Goal: Task Accomplishment & Management: Manage account settings

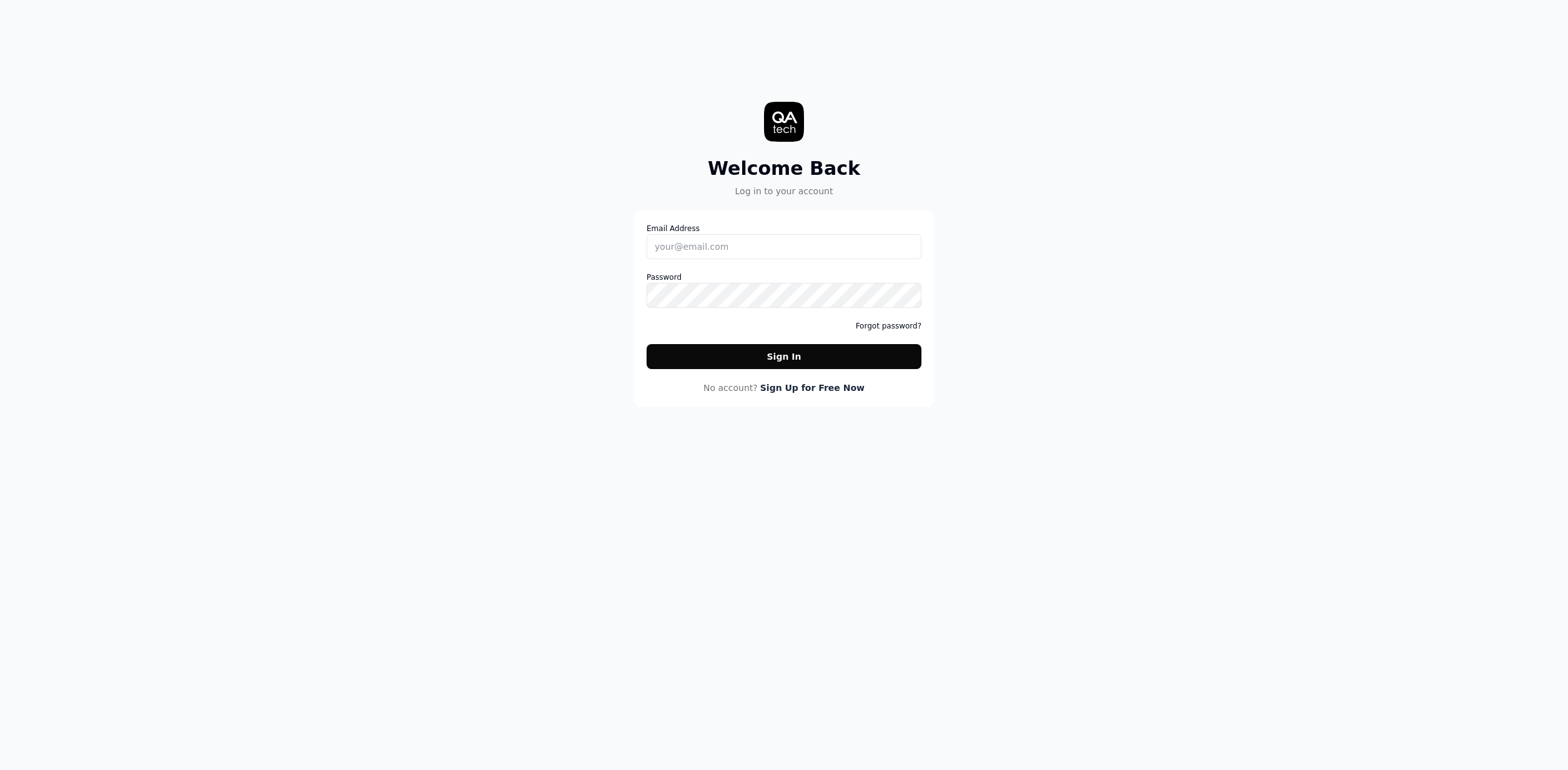
click at [647, 260] on nordpass-icon at bounding box center [647, 260] width 0 height 0
click at [1067, 271] on div "Welcome Back Log in to your account Email Address Password Forgot password? Sig…" at bounding box center [784, 385] width 1568 height 770
click at [684, 249] on input "Email Address" at bounding box center [784, 246] width 275 height 25
type input "[PERSON_NAME][EMAIL_ADDRESS][PERSON_NAME][DOMAIN_NAME]"
click at [647, 260] on nordpass-icon at bounding box center [647, 260] width 0 height 0
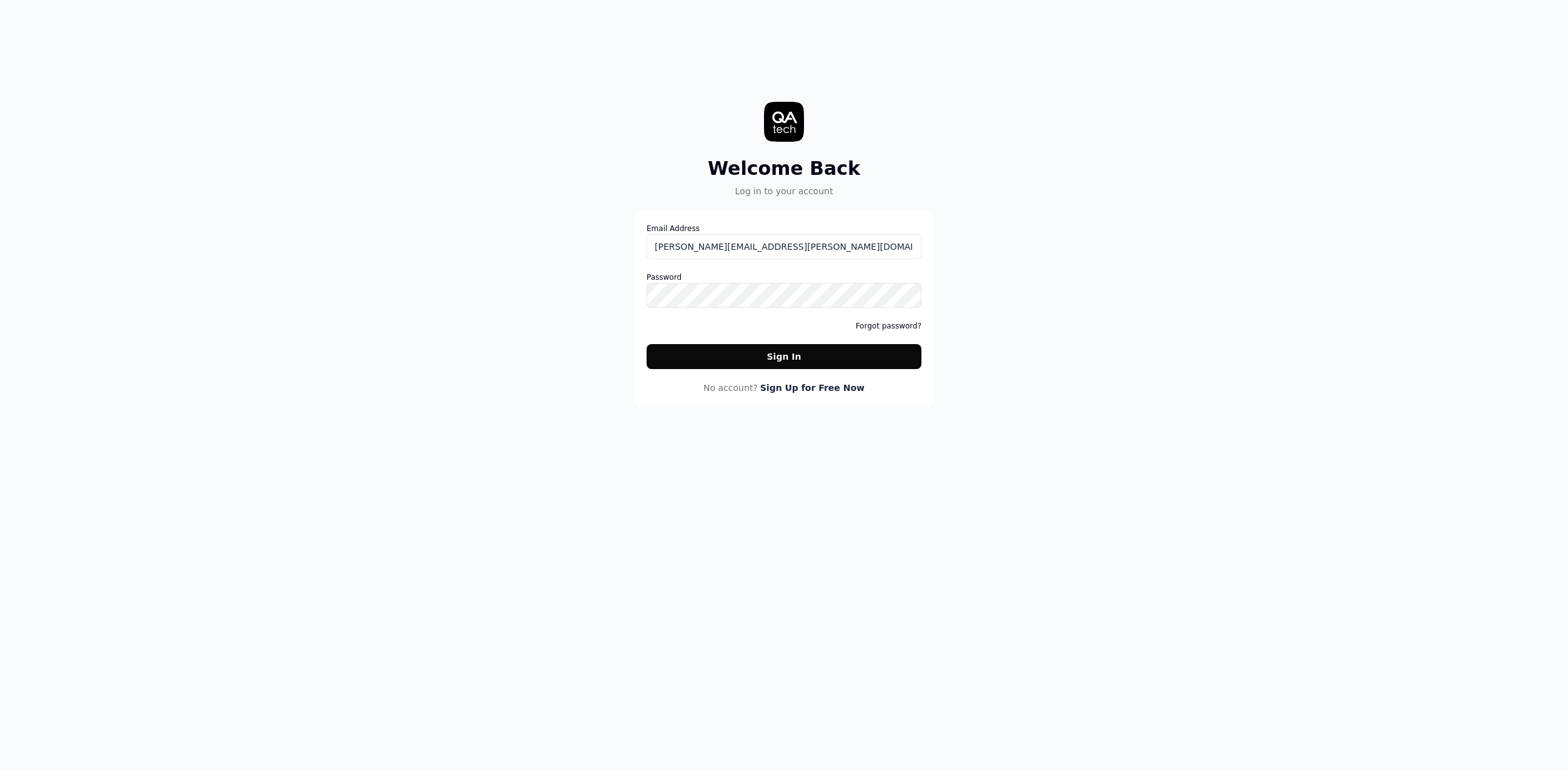
click at [1016, 309] on div "Welcome Back Log in to your account Email Address jimmy.utterstrom@storytel.com…" at bounding box center [784, 385] width 1568 height 770
click at [724, 247] on input "Email Address" at bounding box center [784, 246] width 275 height 25
type input "[PERSON_NAME][EMAIL_ADDRESS][PERSON_NAME][DOMAIN_NAME]"
click at [647, 344] on button "Sign In" at bounding box center [784, 356] width 275 height 25
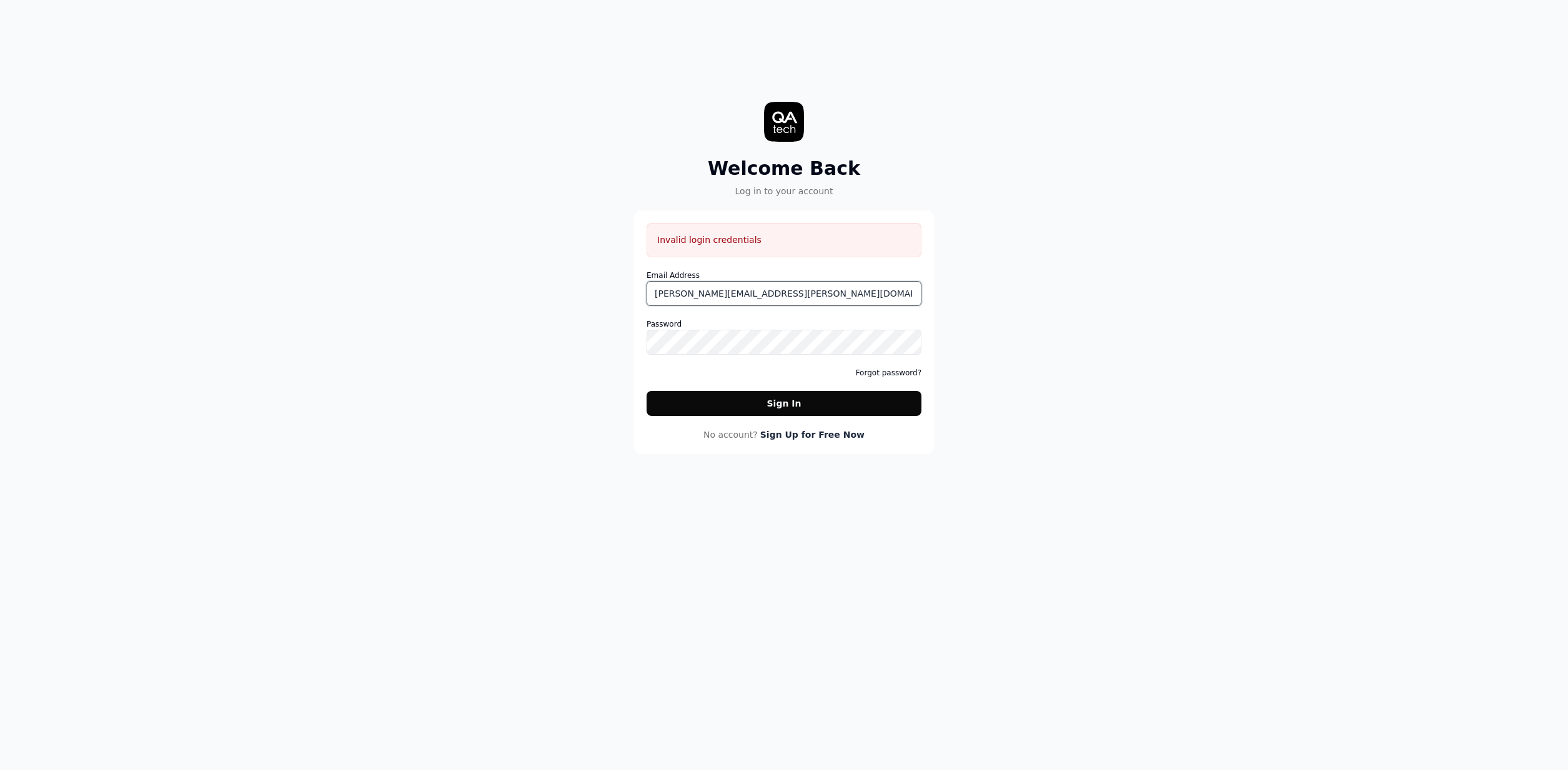
click at [812, 291] on input "[PERSON_NAME][EMAIL_ADDRESS][PERSON_NAME][DOMAIN_NAME]" at bounding box center [784, 294] width 275 height 25
click at [895, 373] on link "Forgot password?" at bounding box center [888, 373] width 66 height 11
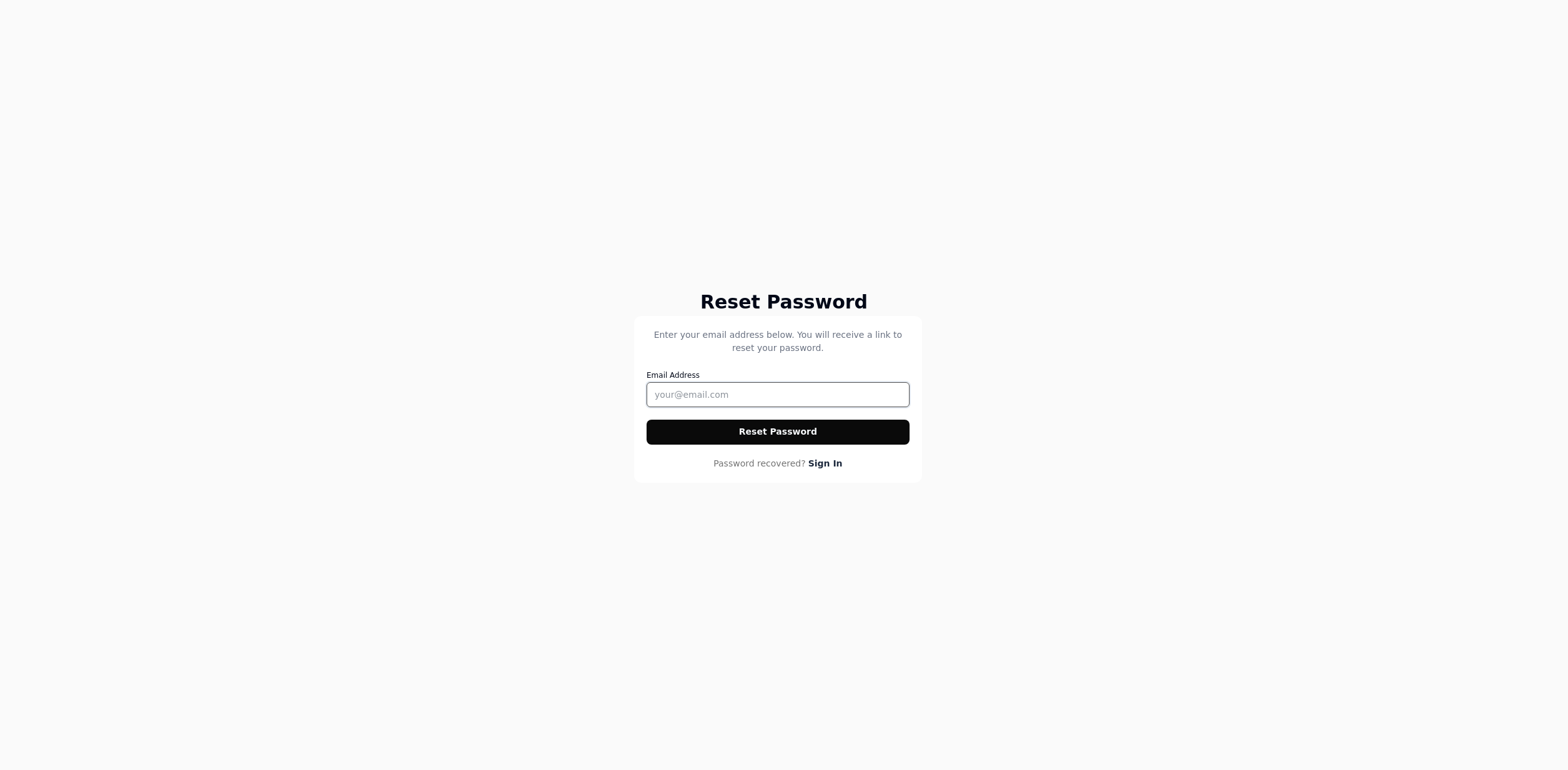
click at [725, 388] on input "Email Address" at bounding box center [778, 395] width 263 height 25
paste input "[PERSON_NAME][EMAIL_ADDRESS][PERSON_NAME][DOMAIN_NAME]"
type input "[PERSON_NAME][EMAIL_ADDRESS][PERSON_NAME][DOMAIN_NAME]"
click at [721, 427] on button "Reset Password" at bounding box center [778, 433] width 263 height 25
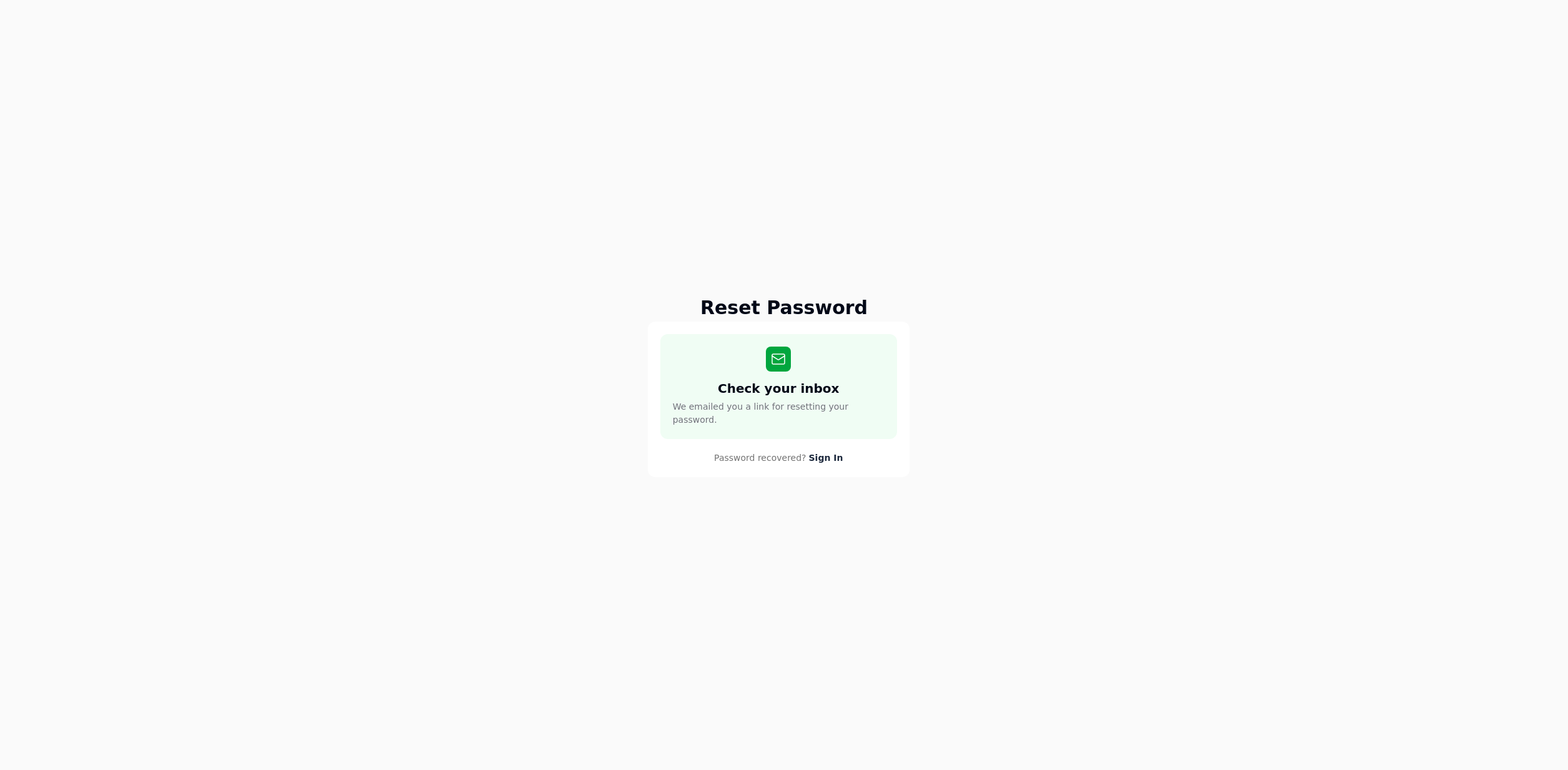
click at [0, 0] on nordpass-portal at bounding box center [0, 0] width 0 height 0
click at [829, 463] on link "Sign In" at bounding box center [826, 458] width 34 height 13
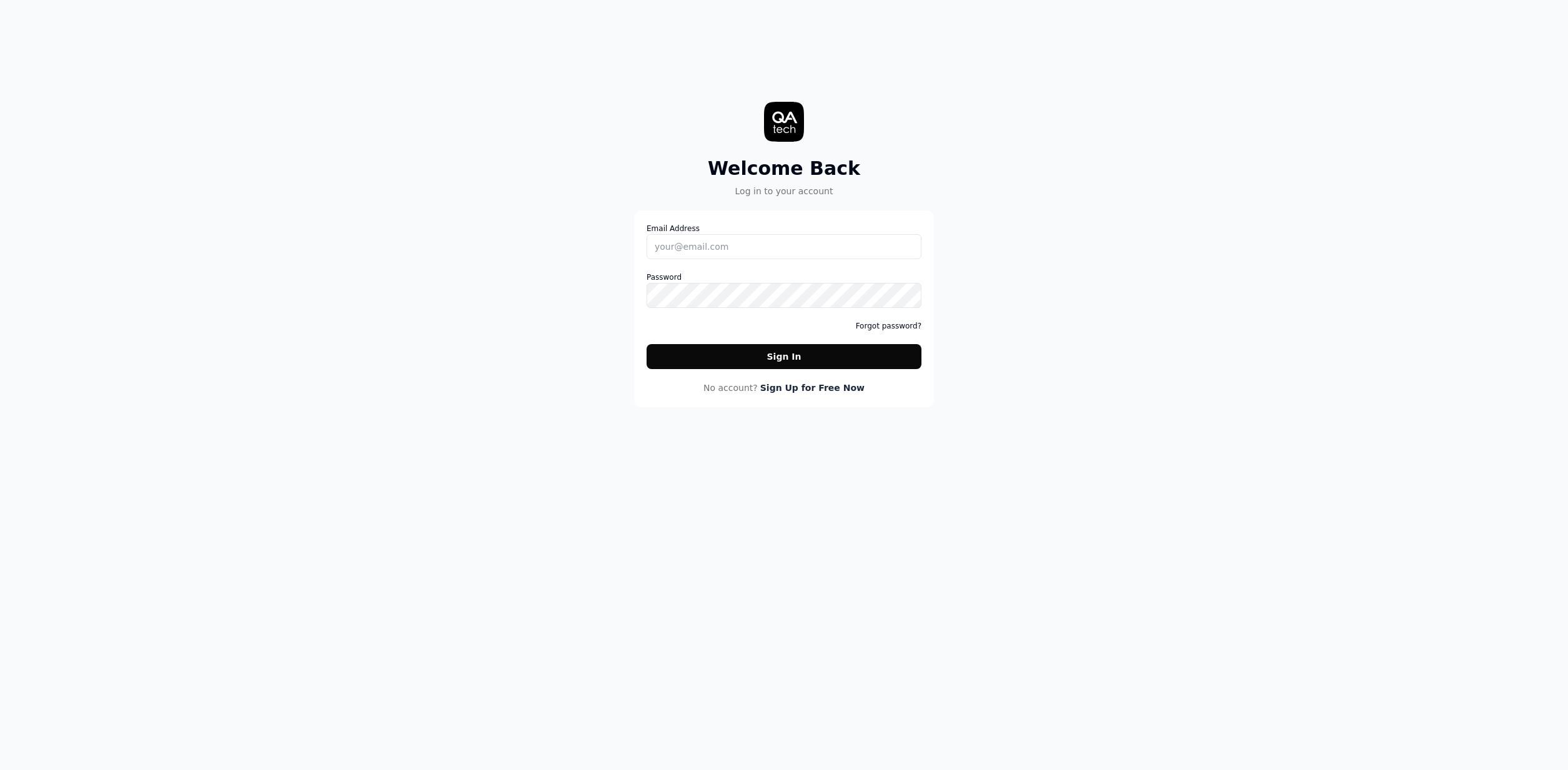
click at [647, 260] on nordpass-icon at bounding box center [647, 260] width 0 height 0
drag, startPoint x: 833, startPoint y: 135, endPoint x: 818, endPoint y: 129, distance: 16.2
click at [833, 134] on div "Welcome Back Log in to your account Email Address Password Forgot password? Sig…" at bounding box center [784, 216] width 375 height 382
click at [770, 121] on icon at bounding box center [784, 122] width 40 height 40
